Goal: Transaction & Acquisition: Book appointment/travel/reservation

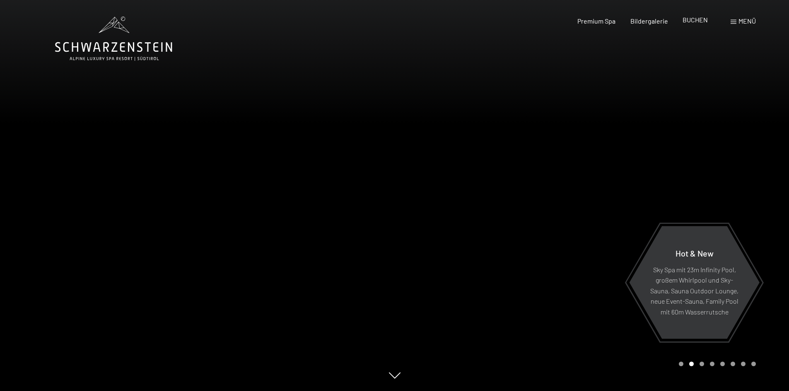
click at [696, 20] on span "BUCHEN" at bounding box center [694, 20] width 25 height 8
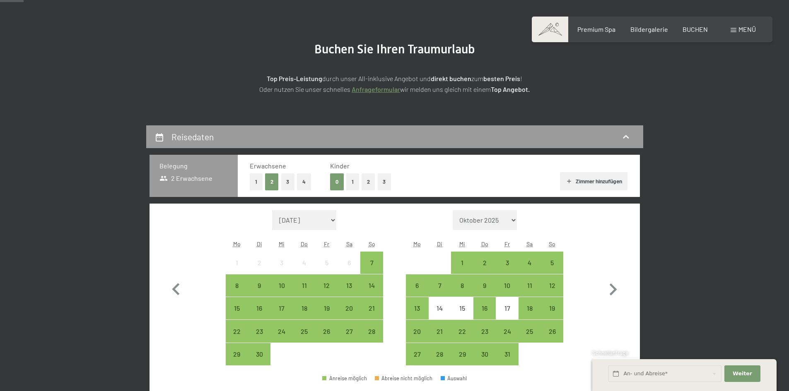
scroll to position [83, 0]
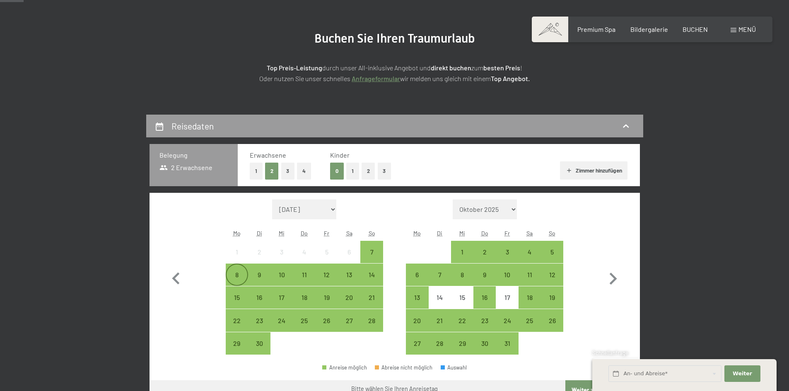
click at [232, 275] on div "8" at bounding box center [237, 282] width 21 height 21
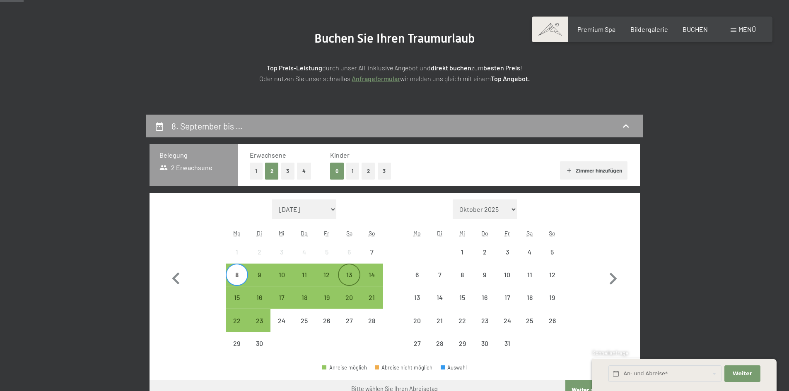
click at [353, 274] on div "13" at bounding box center [349, 282] width 21 height 21
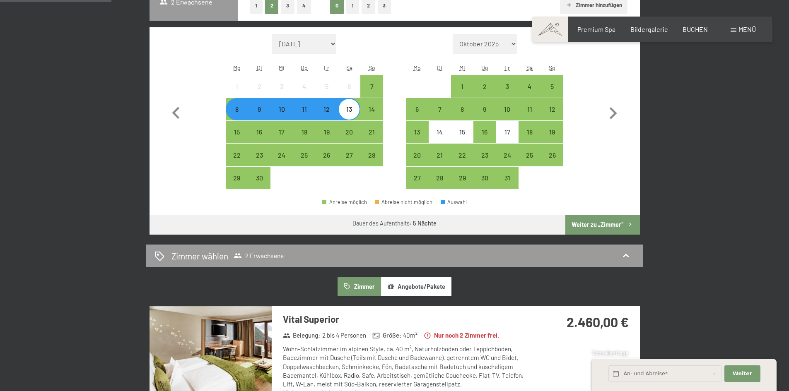
click at [596, 224] on button "Weiter zu „Zimmer“" at bounding box center [602, 225] width 74 height 20
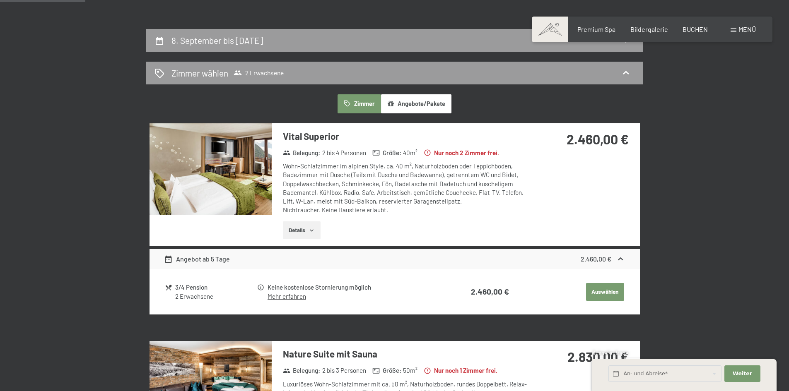
scroll to position [86, 0]
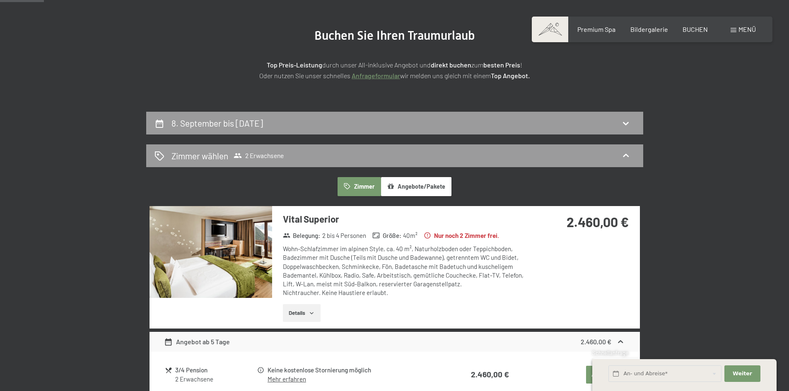
click at [301, 314] on button "Details" at bounding box center [302, 313] width 38 height 18
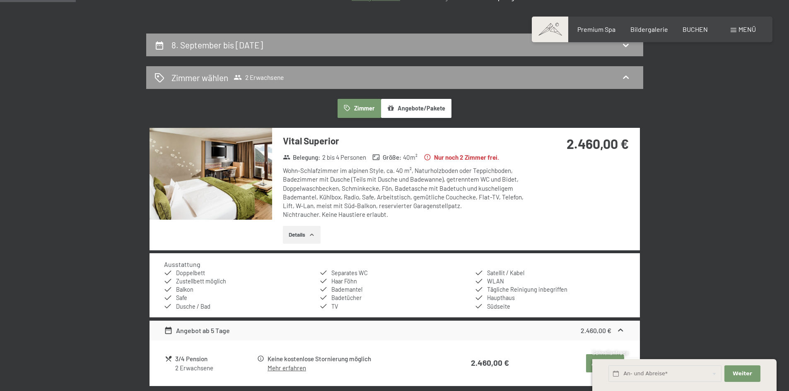
scroll to position [169, 0]
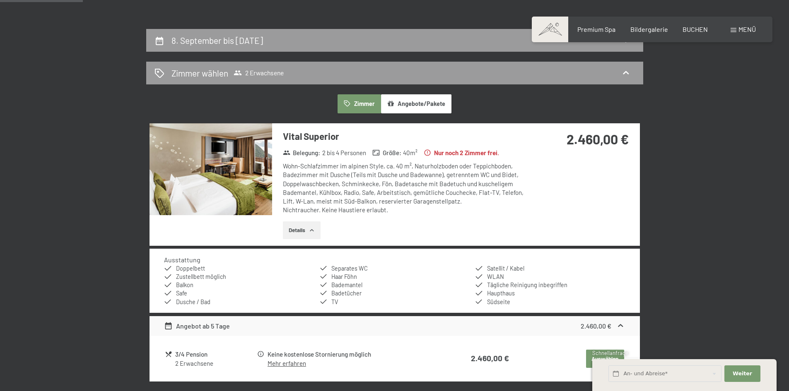
click at [231, 173] on img at bounding box center [210, 169] width 123 height 92
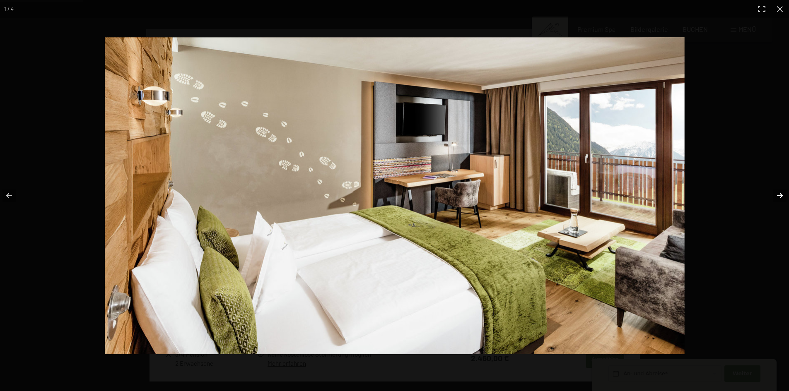
click at [778, 197] on button "button" at bounding box center [774, 195] width 29 height 41
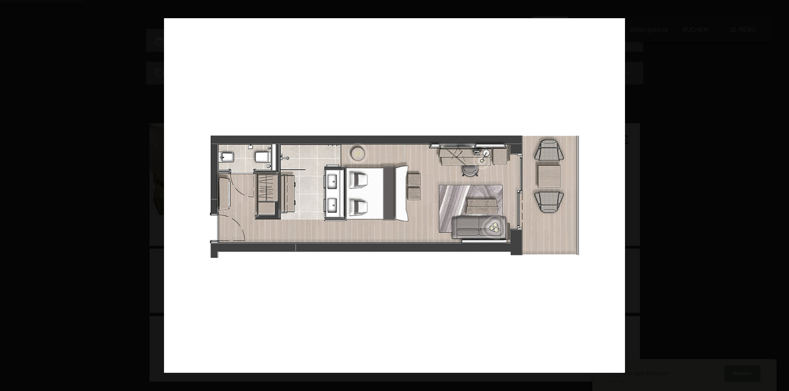
click at [778, 197] on button "button" at bounding box center [774, 195] width 29 height 41
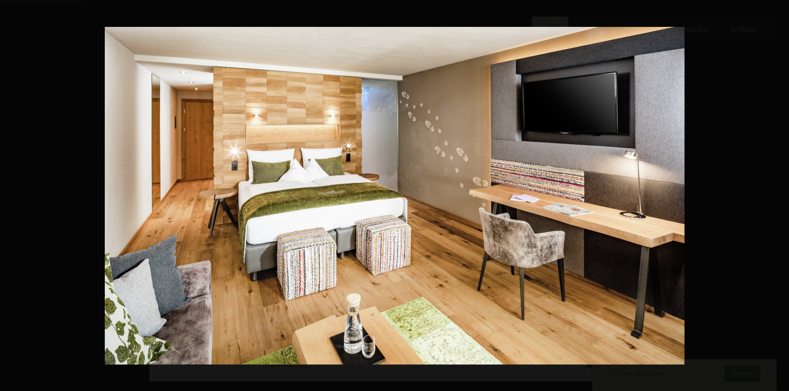
click at [778, 197] on button "button" at bounding box center [774, 195] width 29 height 41
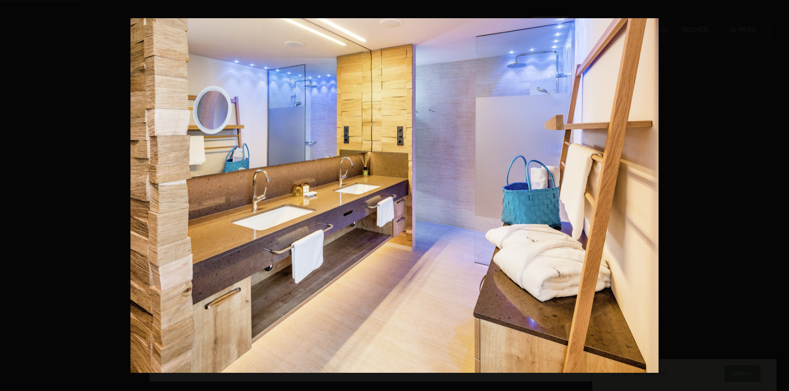
click at [778, 197] on button "button" at bounding box center [774, 195] width 29 height 41
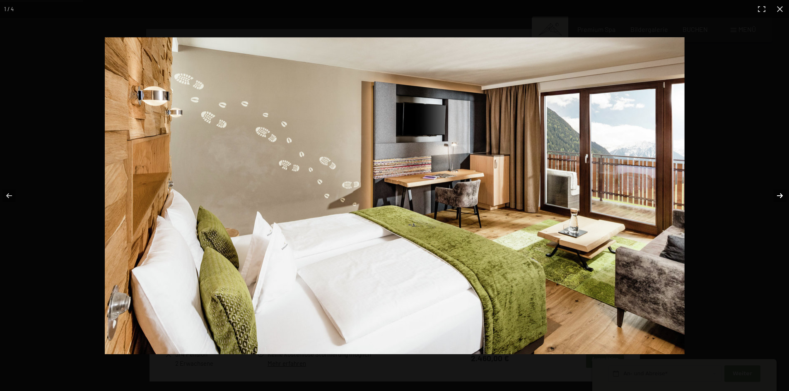
click at [778, 197] on button "button" at bounding box center [774, 195] width 29 height 41
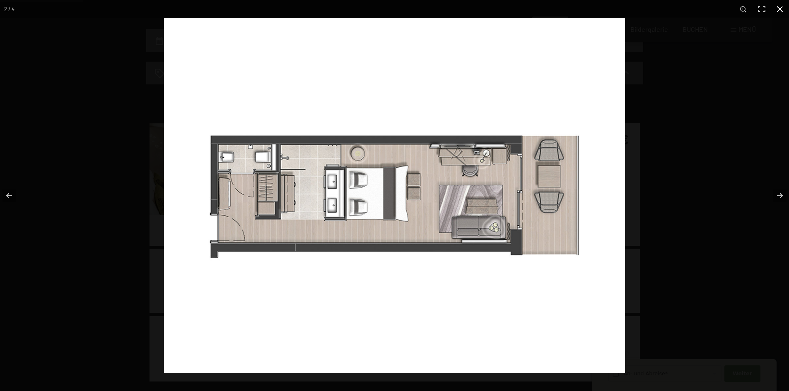
click at [778, 7] on button "button" at bounding box center [780, 9] width 18 height 18
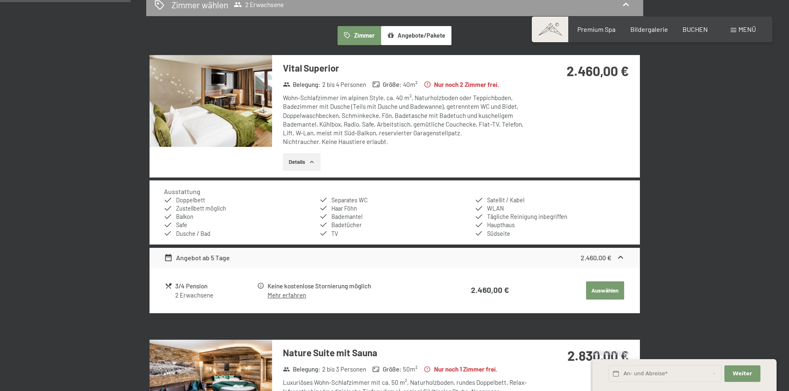
scroll to position [293, 0]
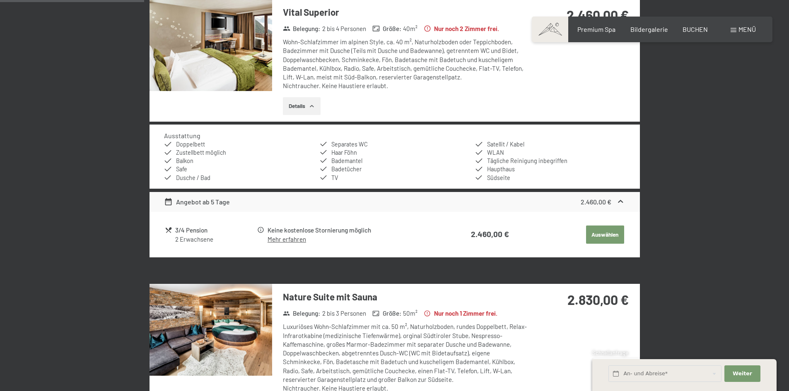
click at [298, 106] on button "Details" at bounding box center [302, 106] width 38 height 18
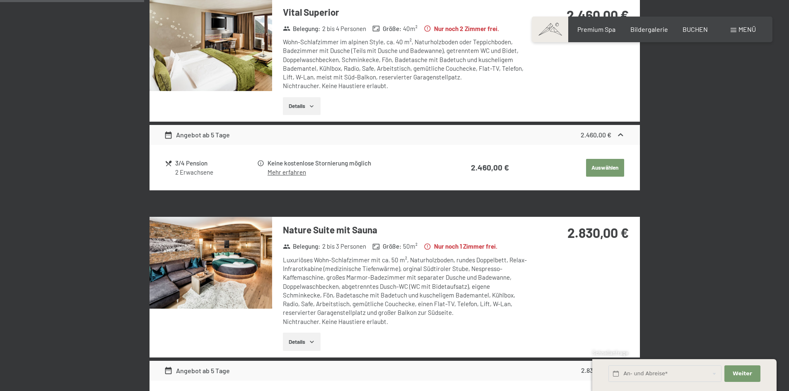
click at [299, 106] on button "Details" at bounding box center [302, 106] width 38 height 18
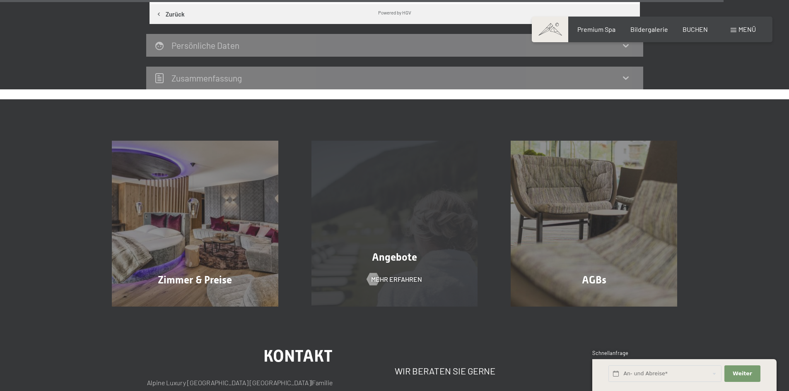
scroll to position [1491, 0]
